Goal: Information Seeking & Learning: Learn about a topic

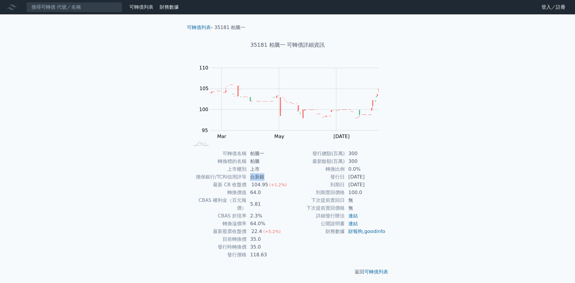
drag, startPoint x: 265, startPoint y: 176, endPoint x: 250, endPoint y: 177, distance: 15.3
click at [250, 177] on td "台新銀" at bounding box center [266, 177] width 41 height 8
drag, startPoint x: 353, startPoint y: 180, endPoint x: 383, endPoint y: 185, distance: 30.2
click at [383, 185] on tbody "發行總額(百萬) 300 最新餘額(百萬) 300 轉換比例 0.0% 發行日 2024-08-15 到期日 2027-08-15 到期賣回價格 100.0 …" at bounding box center [336, 193] width 98 height 86
click at [383, 185] on td "2027-08-15" at bounding box center [365, 185] width 41 height 8
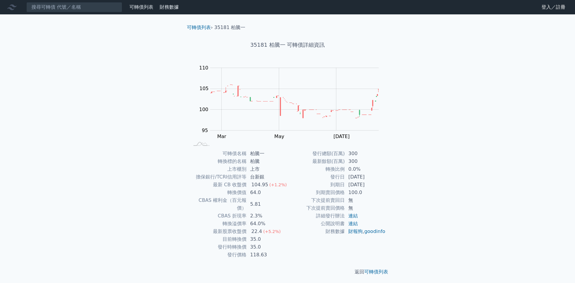
drag, startPoint x: 383, startPoint y: 185, endPoint x: 348, endPoint y: 182, distance: 34.6
click at [348, 182] on td "2027-08-15" at bounding box center [365, 185] width 41 height 8
drag, startPoint x: 349, startPoint y: 178, endPoint x: 373, endPoint y: 178, distance: 23.7
click at [373, 178] on td "2024-08-15" at bounding box center [365, 177] width 41 height 8
drag, startPoint x: 262, startPoint y: 191, endPoint x: 250, endPoint y: 193, distance: 12.1
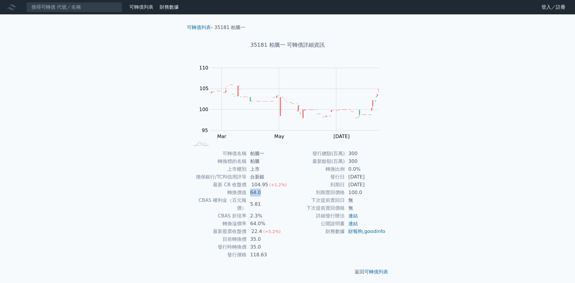
click at [250, 193] on td "64.0" at bounding box center [266, 193] width 41 height 8
drag, startPoint x: 249, startPoint y: 200, endPoint x: 266, endPoint y: 202, distance: 16.9
click at [266, 202] on td "5.81" at bounding box center [266, 204] width 41 height 16
drag, startPoint x: 266, startPoint y: 202, endPoint x: 248, endPoint y: 202, distance: 17.7
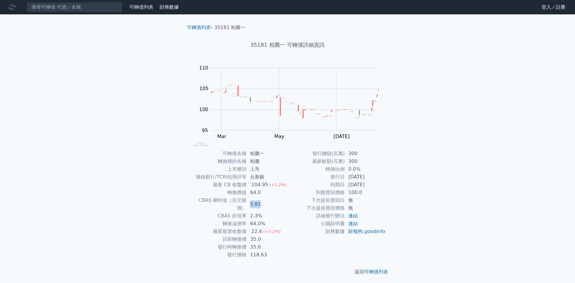
click at [248, 202] on td "5.81" at bounding box center [266, 204] width 41 height 16
drag, startPoint x: 251, startPoint y: 209, endPoint x: 264, endPoint y: 210, distance: 12.9
click at [264, 212] on td "2.3%" at bounding box center [266, 216] width 41 height 8
drag, startPoint x: 265, startPoint y: 216, endPoint x: 250, endPoint y: 214, distance: 14.6
click at [250, 220] on td "64.0%" at bounding box center [266, 224] width 41 height 8
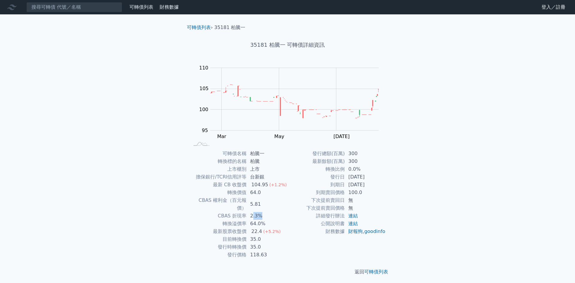
drag, startPoint x: 252, startPoint y: 209, endPoint x: 261, endPoint y: 209, distance: 9.3
click at [261, 212] on td "2.3%" at bounding box center [266, 216] width 41 height 8
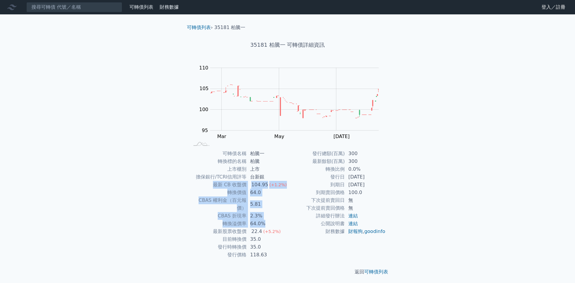
drag, startPoint x: 266, startPoint y: 212, endPoint x: 208, endPoint y: 184, distance: 65.0
click at [208, 184] on tbody "可轉債名稱 柏騰一 轉換標的名稱 柏騰 上市櫃別 上市 擔保銀行/TCRI信用評等 台新銀 最新 CB 收盤價 104.95 (+1.2%) 轉換價值 64.…" at bounding box center [238, 204] width 98 height 109
click at [208, 184] on td "最新 CB 收盤價" at bounding box center [217, 185] width 57 height 8
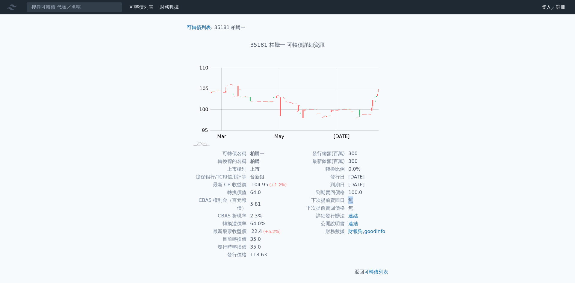
drag, startPoint x: 354, startPoint y: 201, endPoint x: 349, endPoint y: 199, distance: 4.6
click at [349, 199] on td "無" at bounding box center [365, 200] width 41 height 8
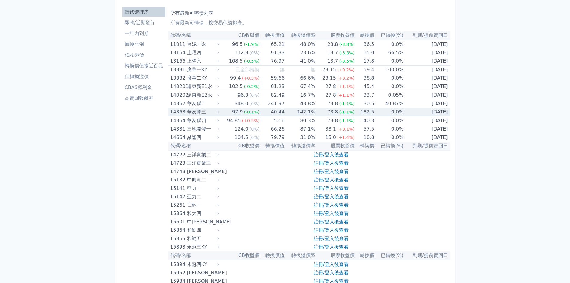
scroll to position [30, 0]
